Goal: Task Accomplishment & Management: Use online tool/utility

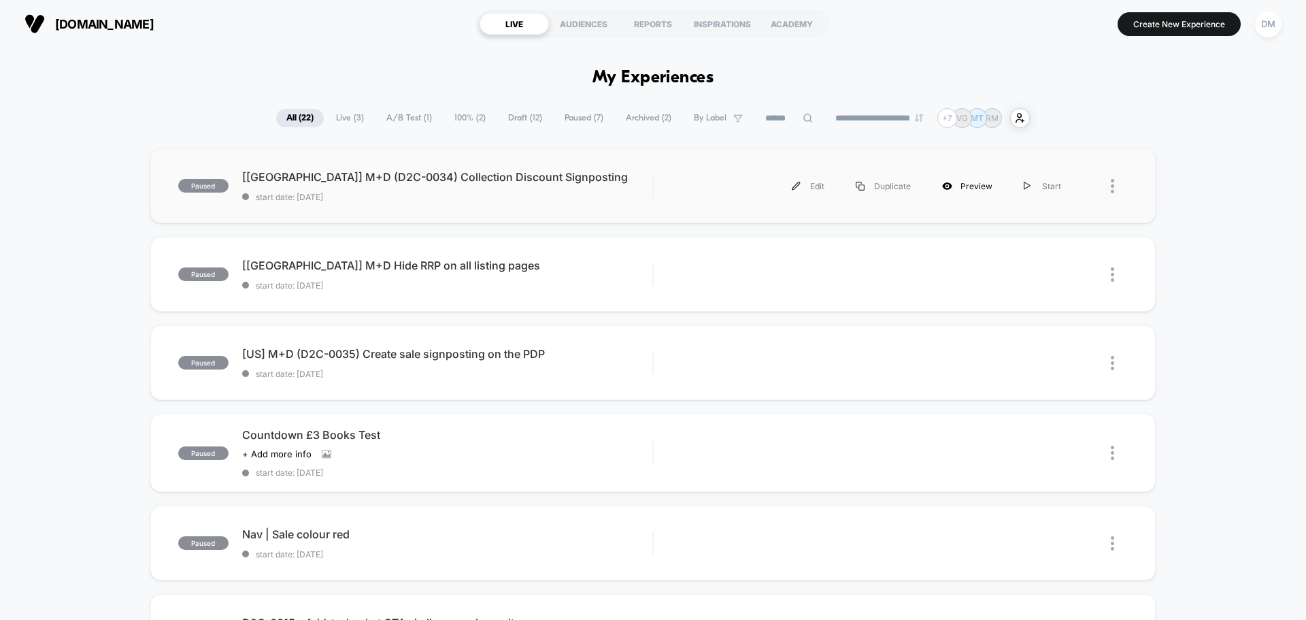
click at [965, 186] on div "Preview" at bounding box center [968, 186] width 82 height 31
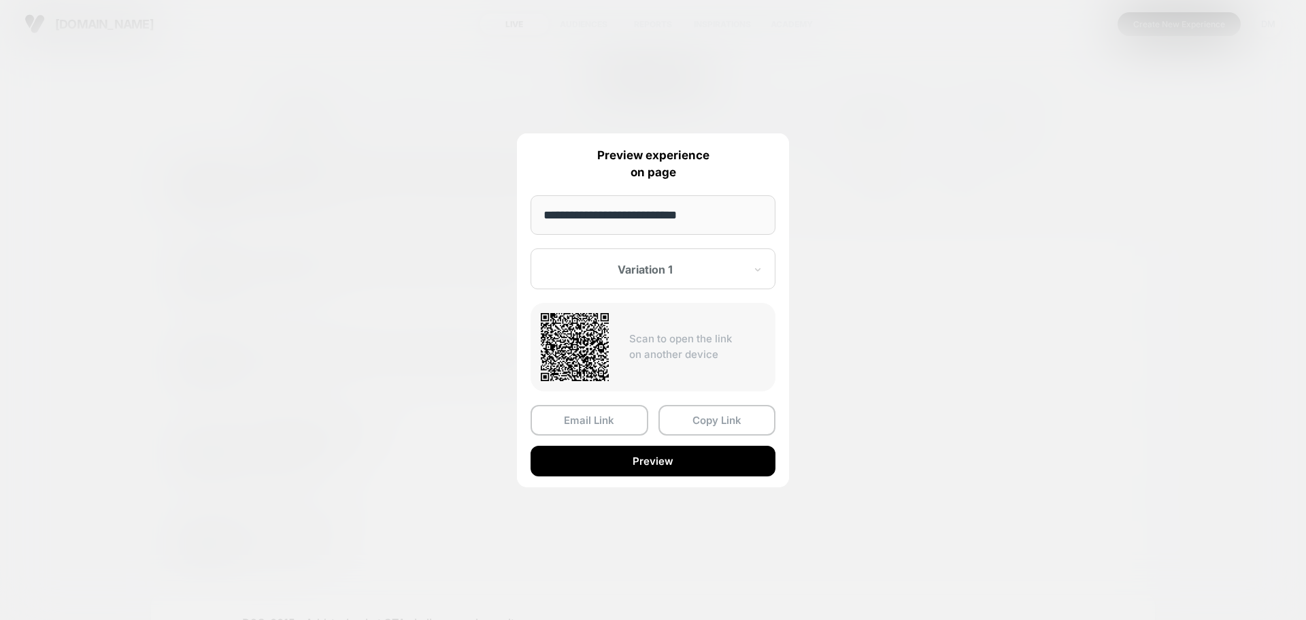
click at [986, 159] on div at bounding box center [653, 310] width 1306 height 620
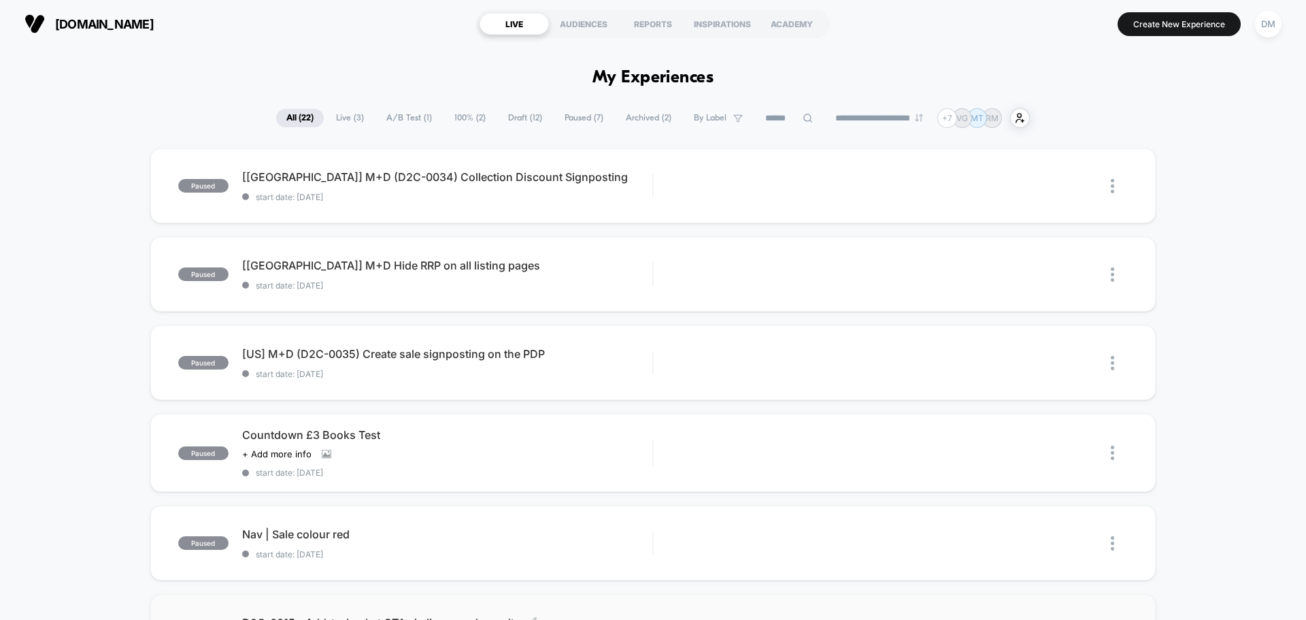
click at [595, 616] on span "D2C-0015 - Add-to-basket CTAs in live search results Click to edit experience d…" at bounding box center [447, 623] width 410 height 14
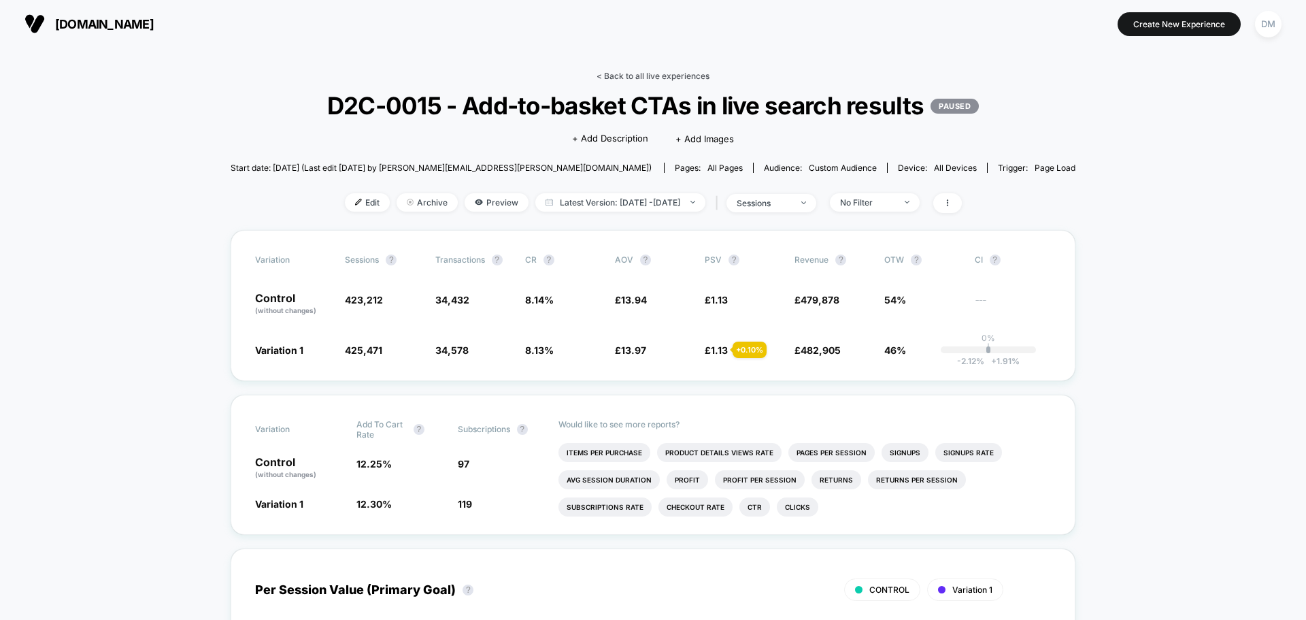
click at [644, 73] on link "< Back to all live experiences" at bounding box center [653, 76] width 113 height 10
